Goal: Information Seeking & Learning: Check status

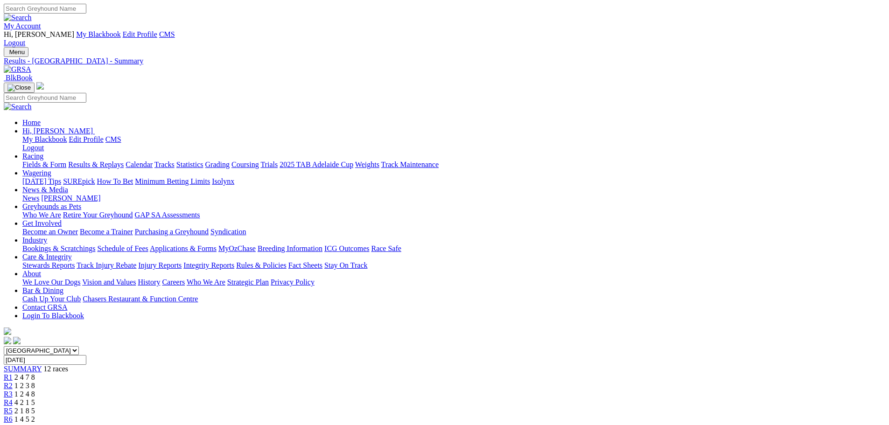
click at [66, 160] on link "Fields & Form" at bounding box center [44, 164] width 44 height 8
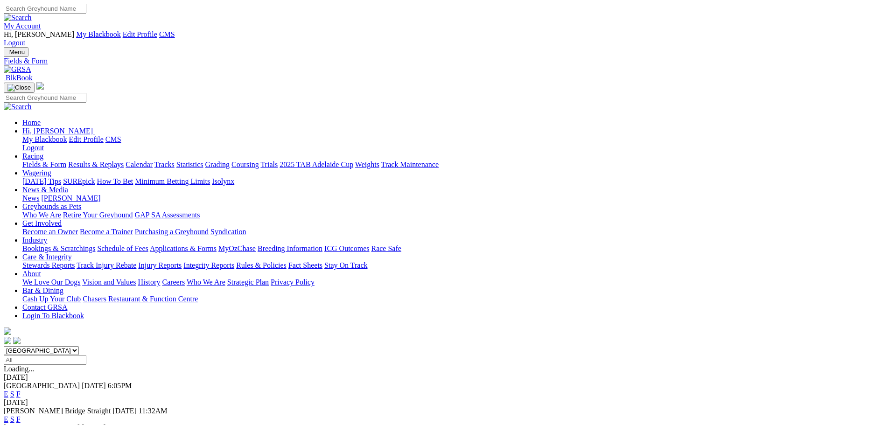
click at [21, 390] on link "F" at bounding box center [18, 394] width 4 height 8
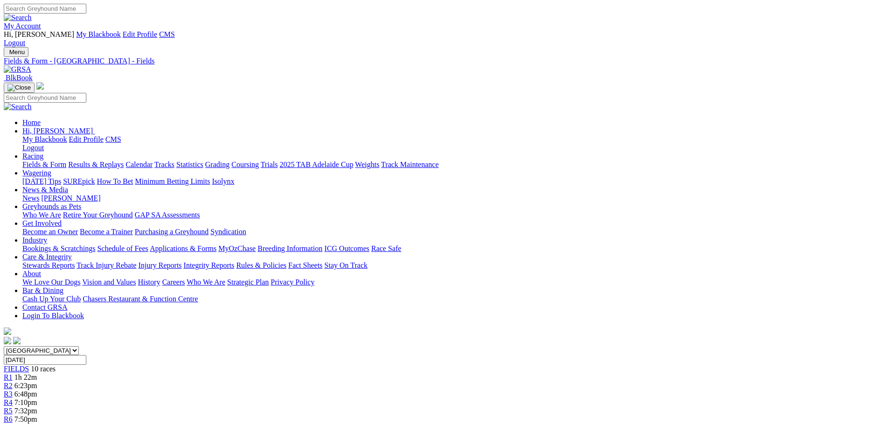
click at [66, 160] on link "Fields & Form" at bounding box center [44, 164] width 44 height 8
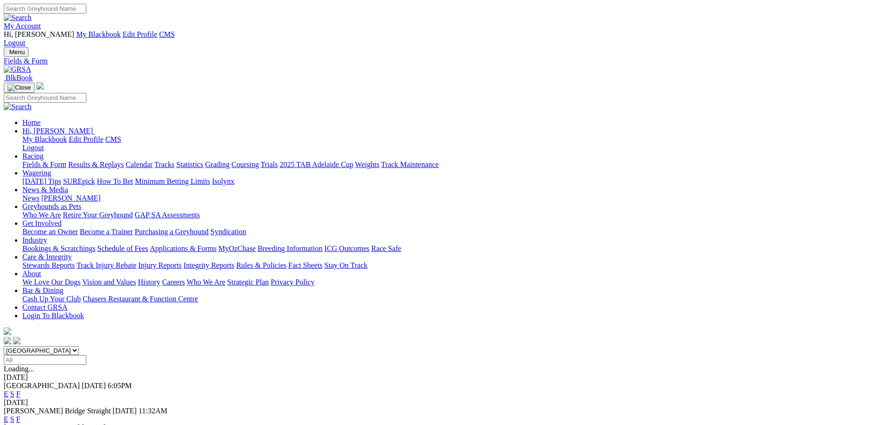
click at [124, 160] on link "Results & Replays" at bounding box center [96, 164] width 56 height 8
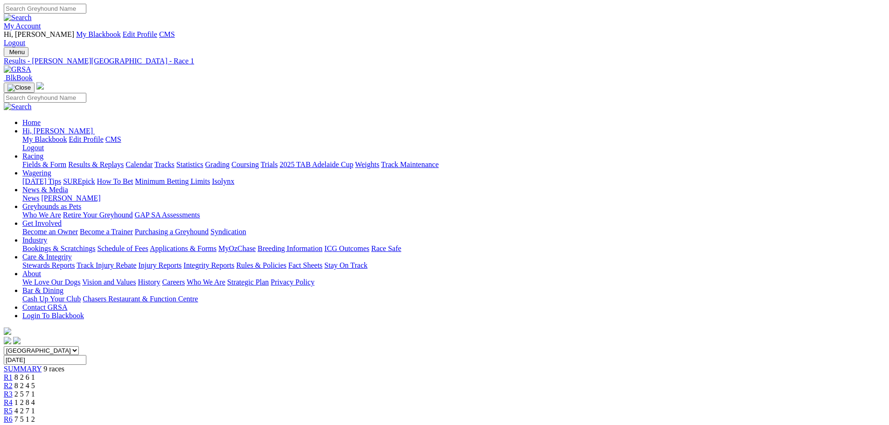
click at [313, 382] on div "R2 8 2 4 5" at bounding box center [444, 386] width 881 height 8
click at [35, 390] on span "2 5 7 1" at bounding box center [24, 394] width 21 height 8
click at [35, 398] on span "1 2 8 4" at bounding box center [24, 402] width 21 height 8
click at [35, 407] on span "4 2 7 1" at bounding box center [24, 411] width 21 height 8
click at [537, 415] on div "R6 7 5 1 2" at bounding box center [444, 419] width 881 height 8
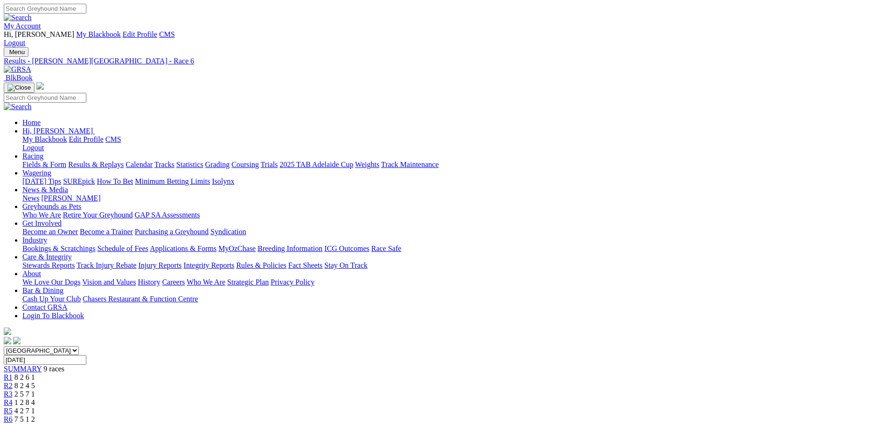
click at [590, 424] on div "R7 4 5 1 7" at bounding box center [444, 428] width 881 height 8
click at [124, 160] on link "Results & Replays" at bounding box center [96, 164] width 56 height 8
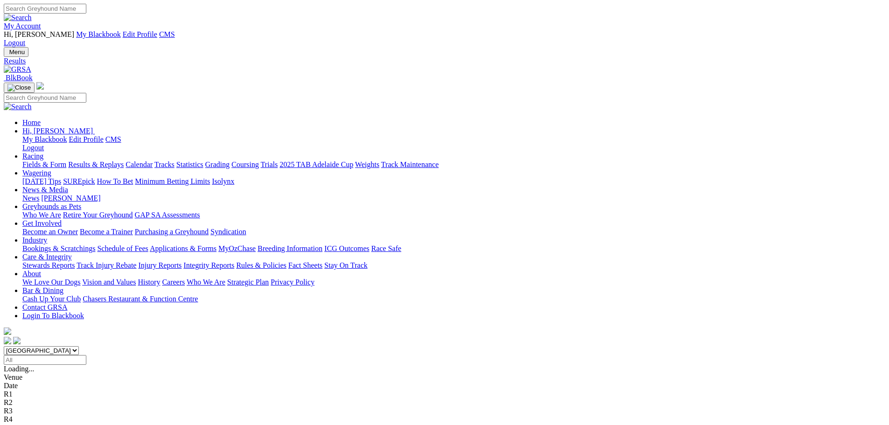
click at [35, 382] on span "1 8 2 5" at bounding box center [24, 386] width 21 height 8
click at [13, 390] on span "R3" at bounding box center [8, 394] width 9 height 8
click at [13, 398] on span "R4" at bounding box center [8, 402] width 9 height 8
click at [13, 407] on span "R5" at bounding box center [8, 411] width 9 height 8
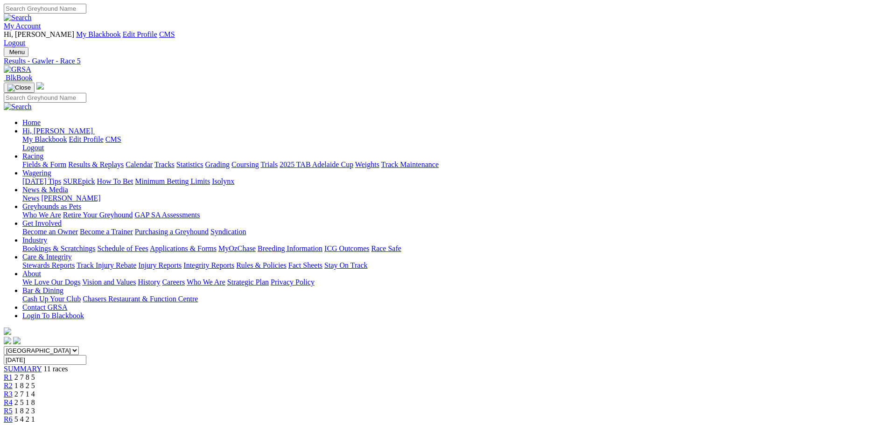
click at [13, 415] on span "R6" at bounding box center [8, 419] width 9 height 8
click at [13, 424] on span "R7" at bounding box center [8, 428] width 9 height 8
click at [31, 65] on img at bounding box center [18, 69] width 28 height 8
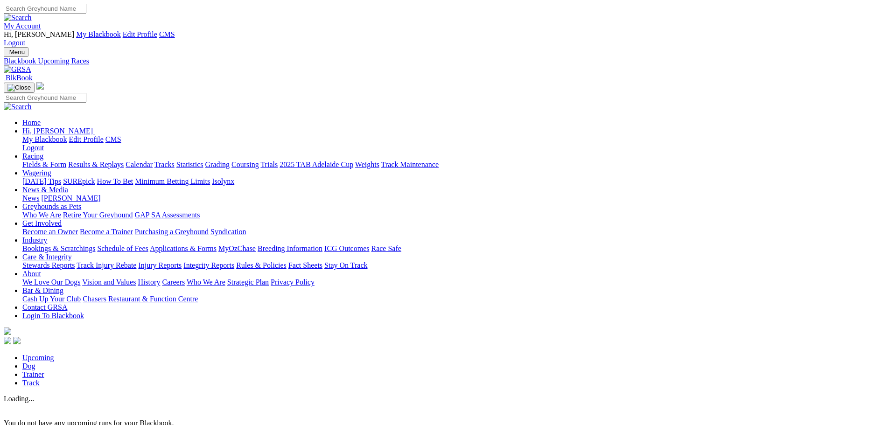
click at [35, 362] on link "Dog" at bounding box center [28, 366] width 13 height 8
click at [44, 370] on link "Trainer" at bounding box center [33, 374] width 22 height 8
drag, startPoint x: 0, startPoint y: 0, endPoint x: 353, endPoint y: 81, distance: 361.7
click at [40, 379] on link "Track" at bounding box center [30, 383] width 17 height 8
click at [54, 354] on link "Upcoming" at bounding box center [38, 358] width 32 height 8
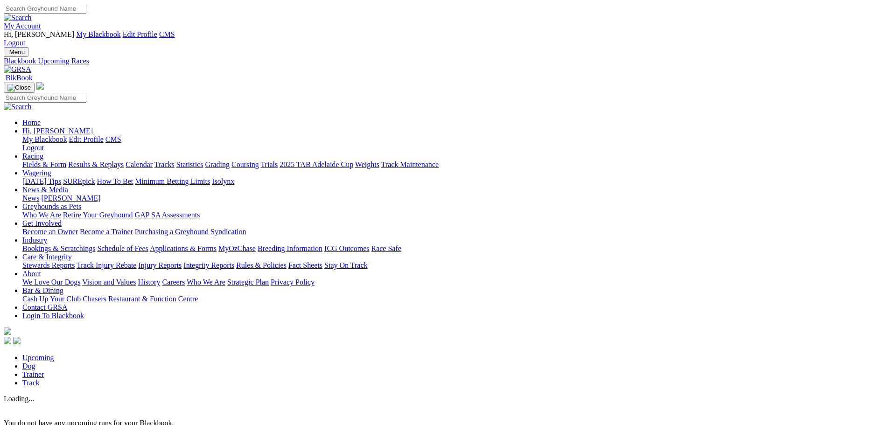
click at [31, 65] on link at bounding box center [18, 69] width 28 height 8
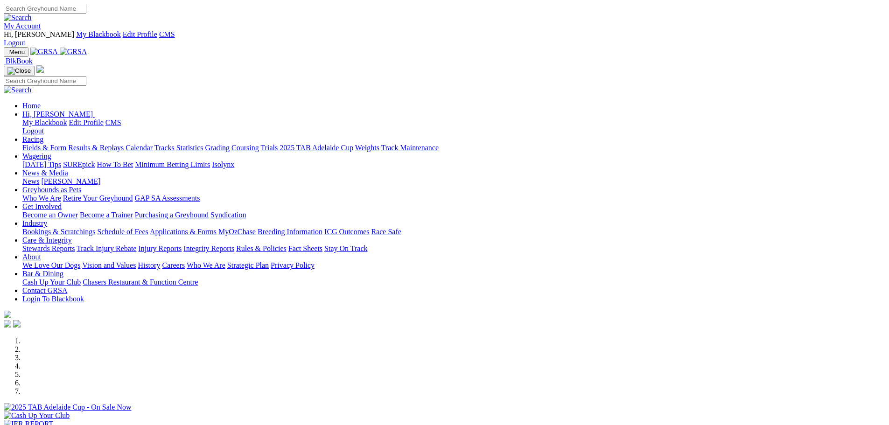
click at [41, 22] on link "My Account" at bounding box center [22, 26] width 37 height 8
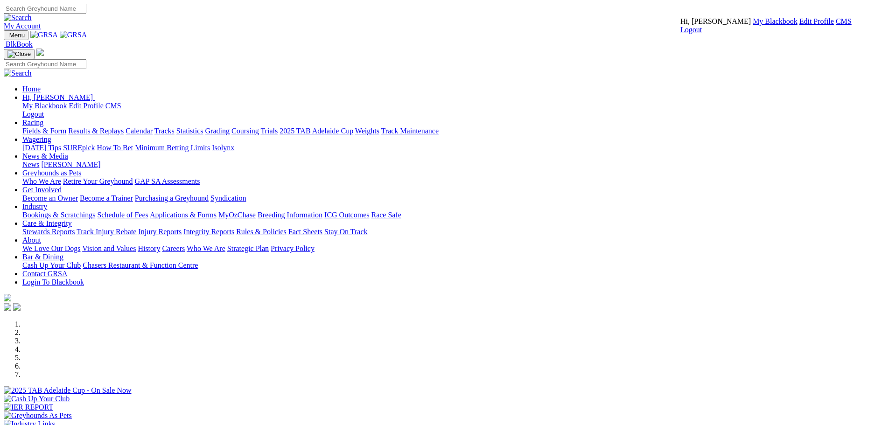
click at [41, 22] on link "My Account" at bounding box center [22, 26] width 37 height 8
